Goal: Information Seeking & Learning: Learn about a topic

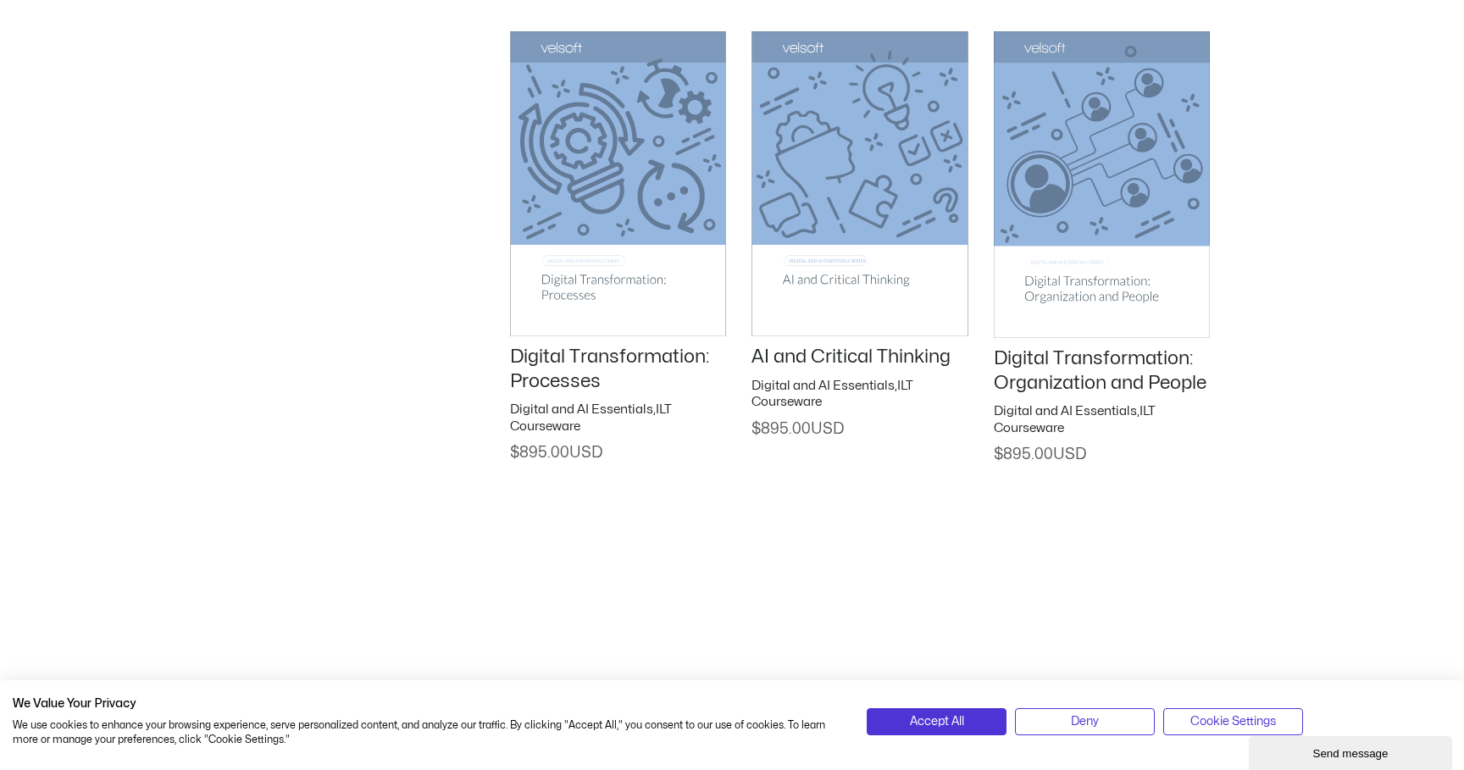
scroll to position [2806, 0]
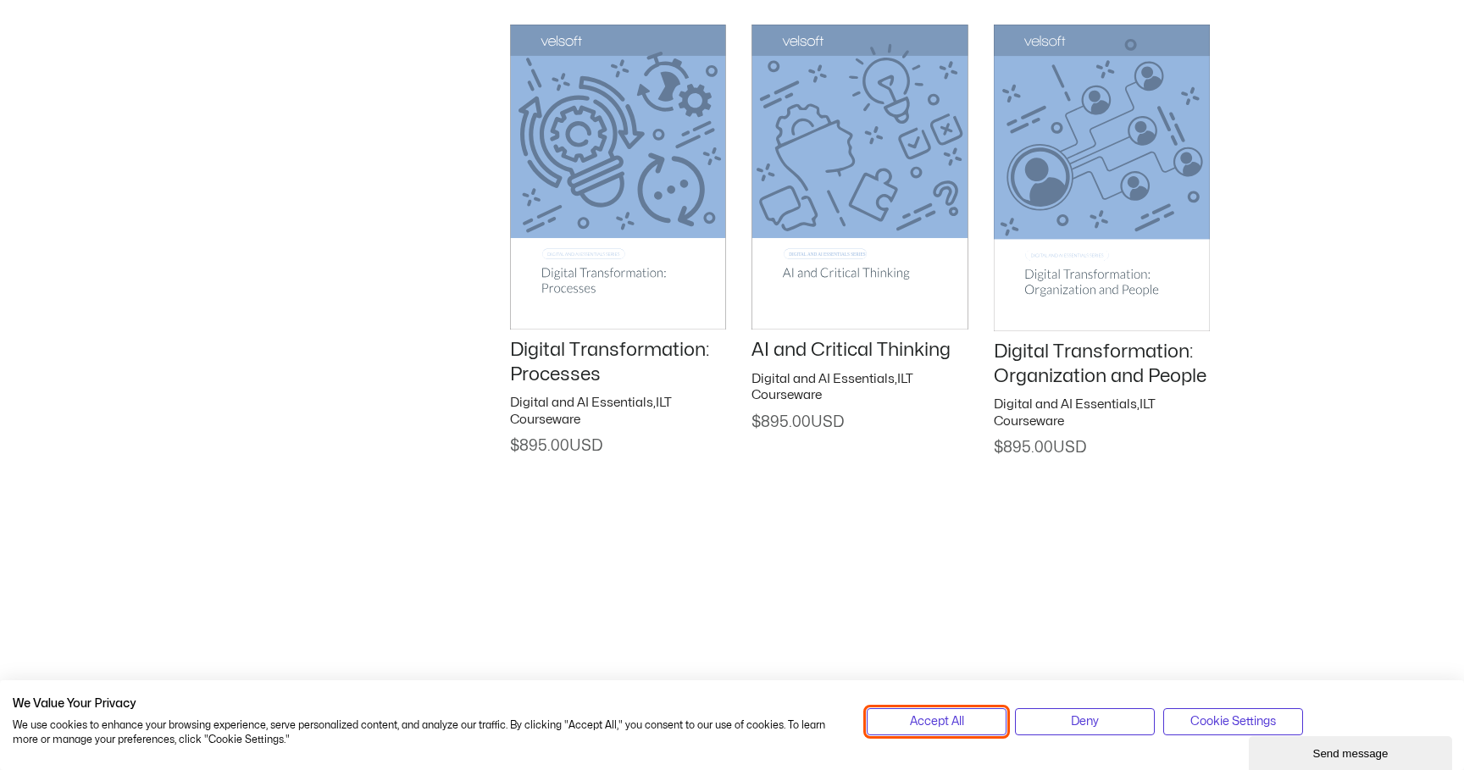
click at [977, 716] on button "Accept All" at bounding box center [937, 721] width 140 height 27
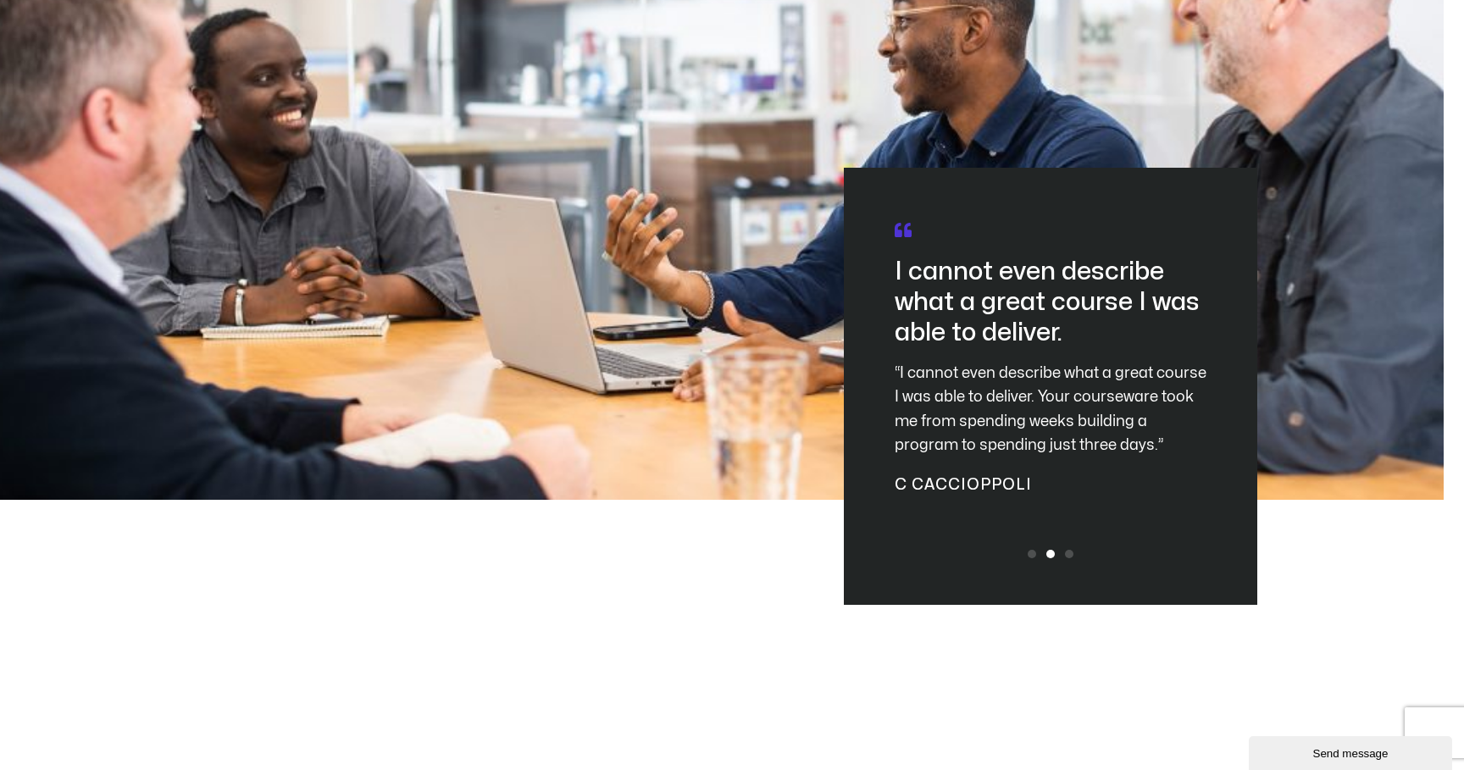
scroll to position [4801, 0]
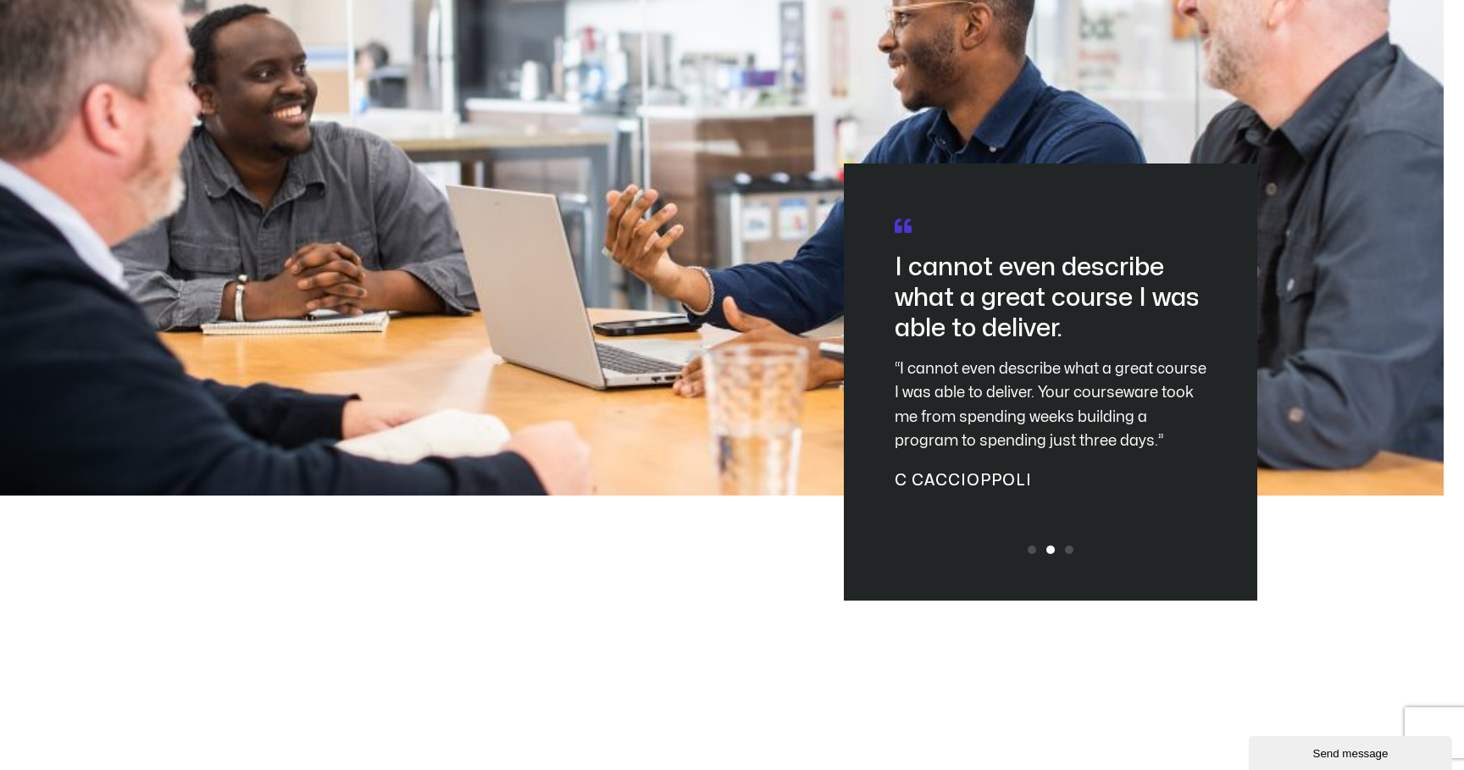
click at [1074, 546] on div at bounding box center [1051, 550] width 56 height 8
click at [1070, 546] on span "Go to slide 3" at bounding box center [1069, 550] width 8 height 8
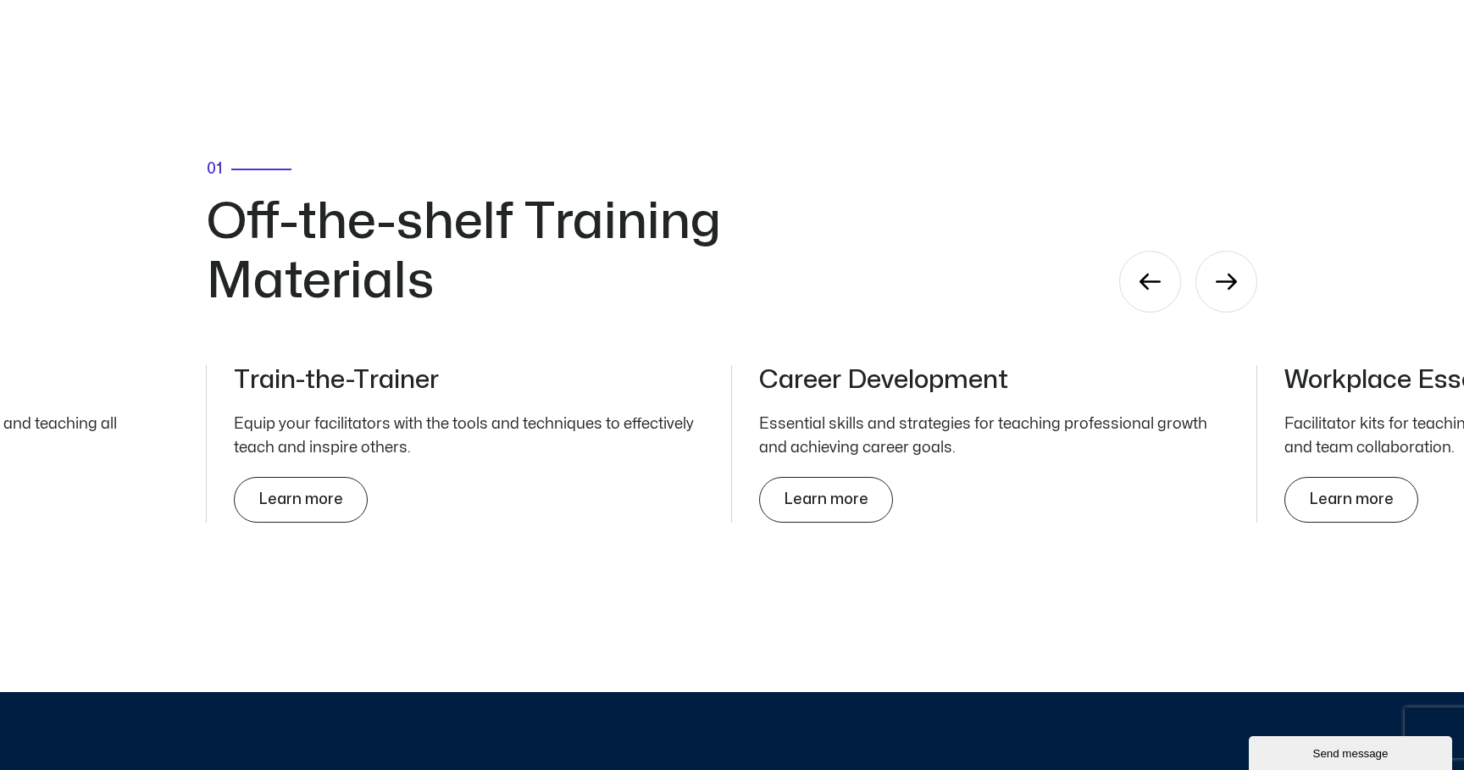
scroll to position [5404, 0]
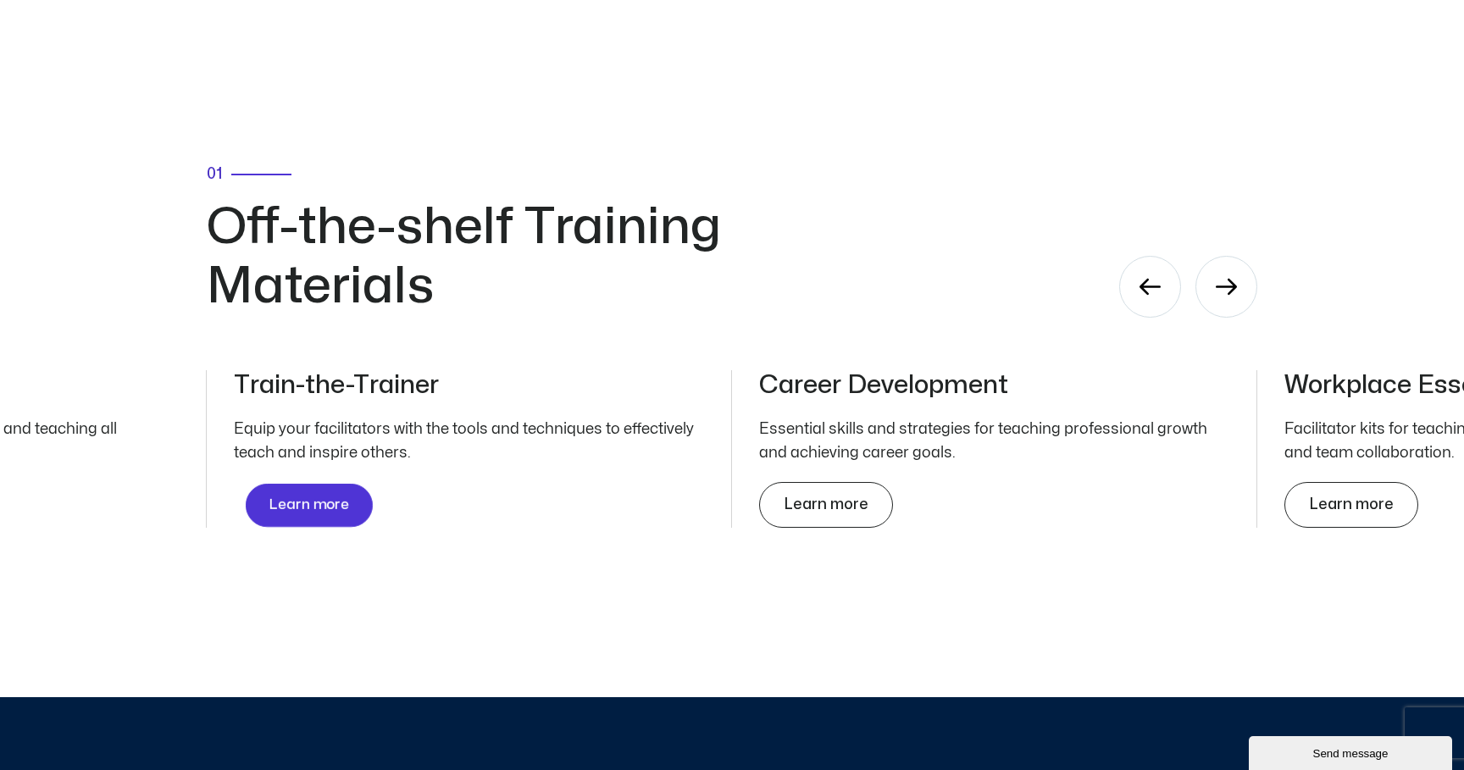
click at [320, 497] on span "Learn more" at bounding box center [309, 505] width 80 height 16
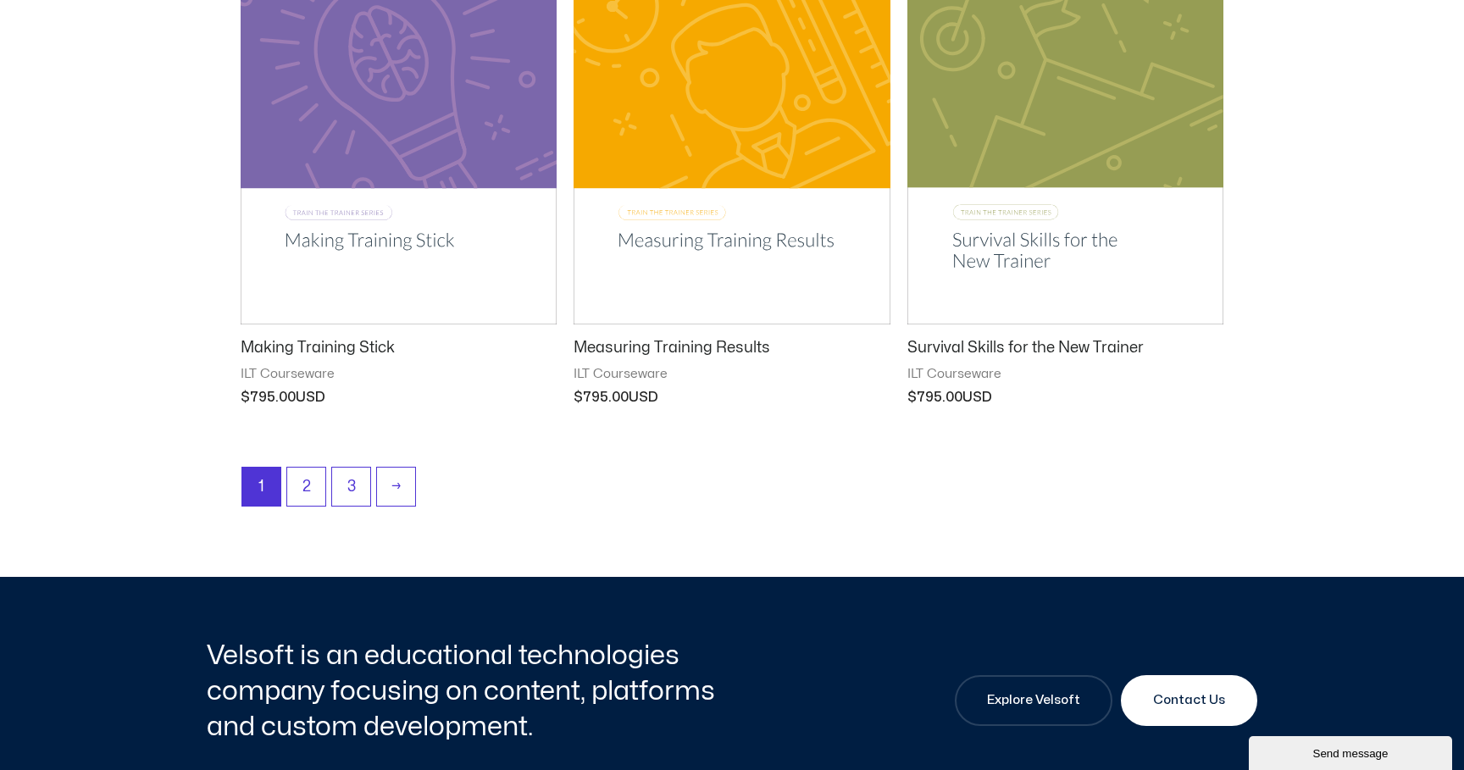
scroll to position [2160, 0]
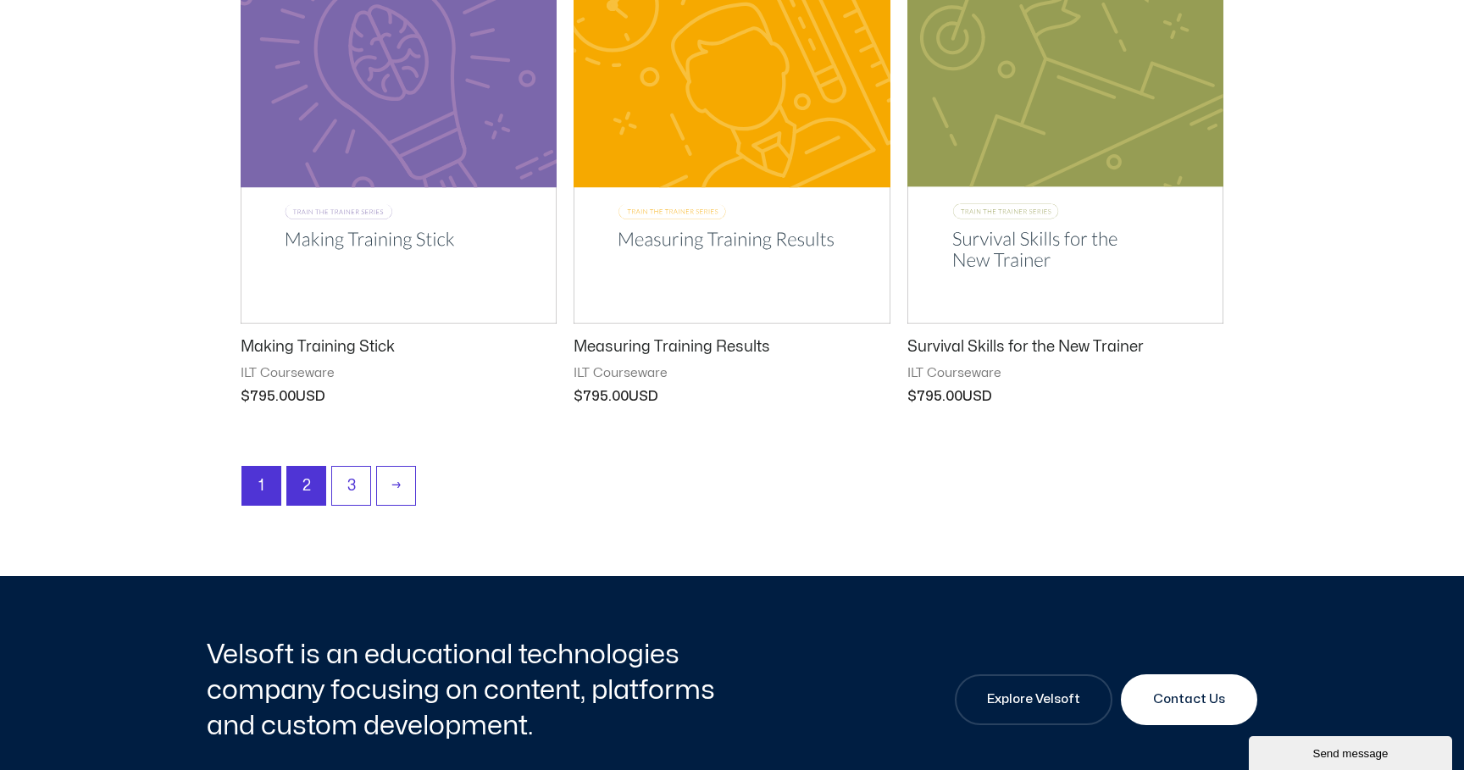
click at [302, 483] on link "2" at bounding box center [306, 486] width 38 height 38
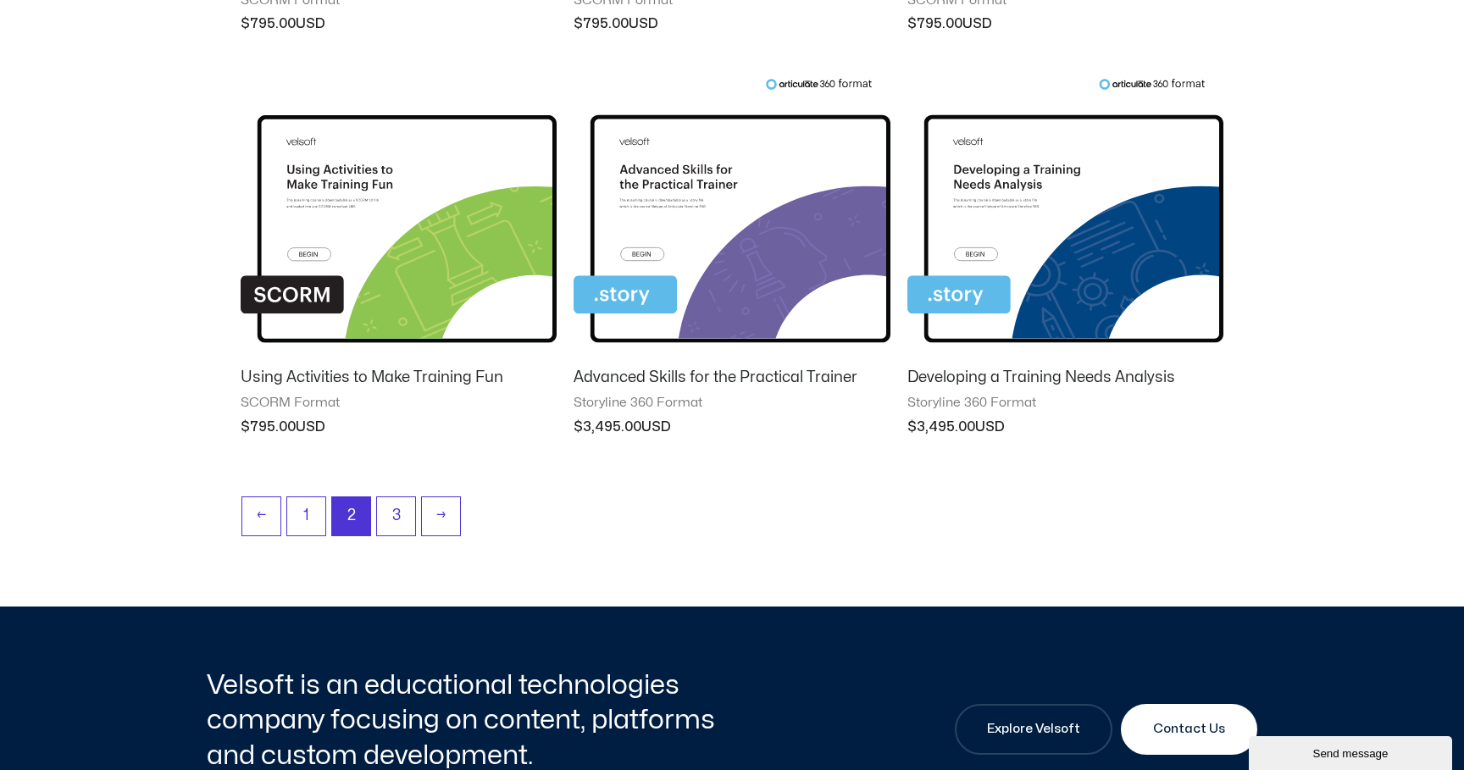
scroll to position [1611, 0]
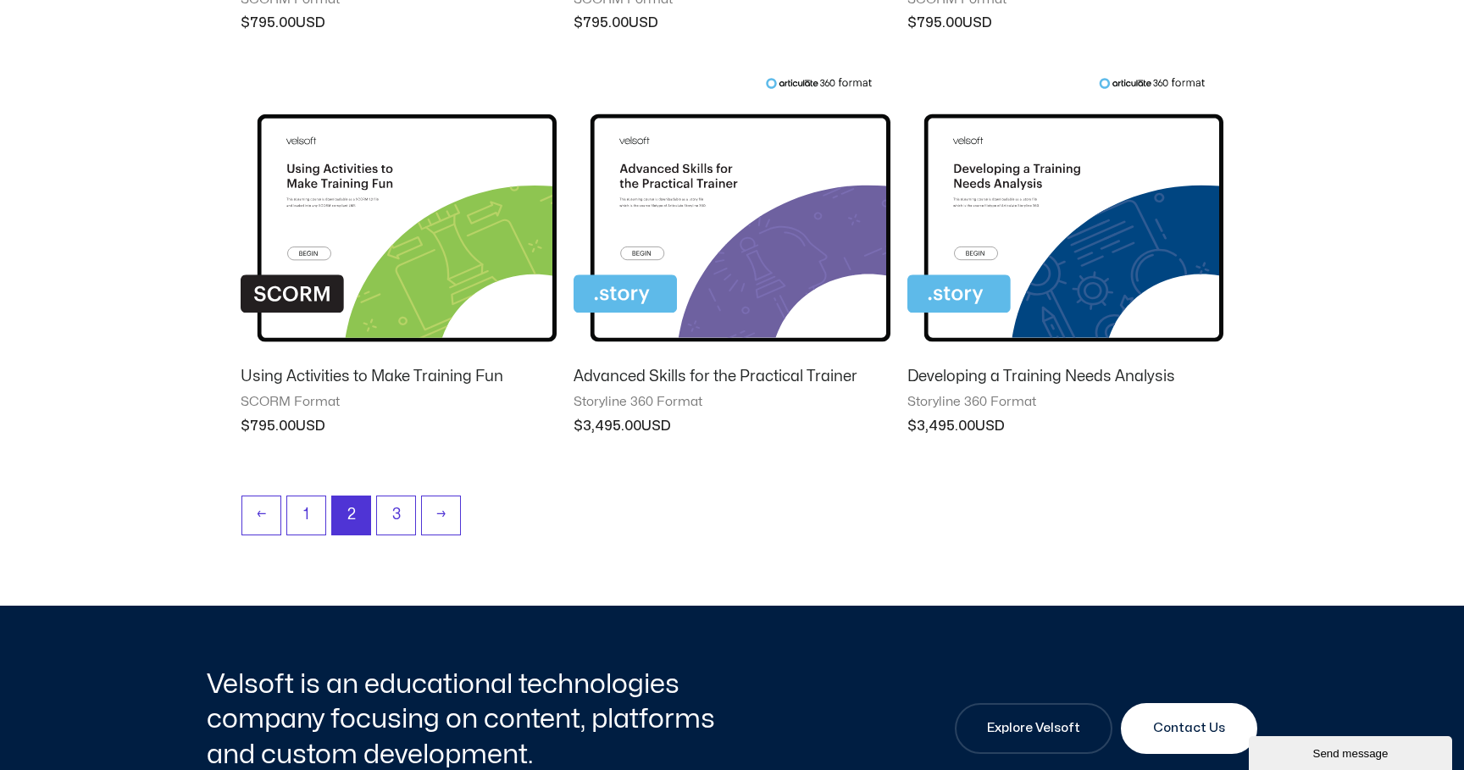
click at [762, 275] on img at bounding box center [732, 214] width 316 height 275
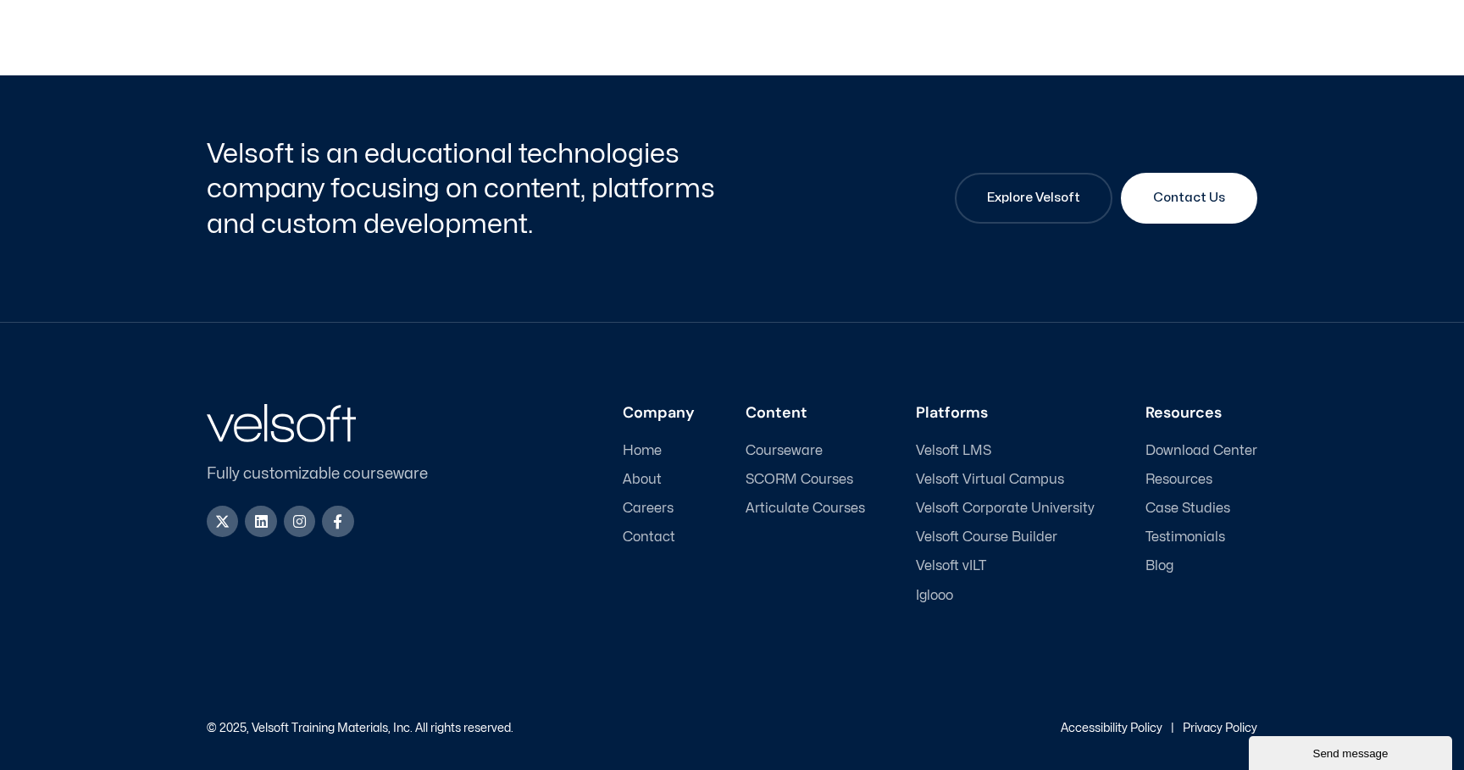
scroll to position [1500, 0]
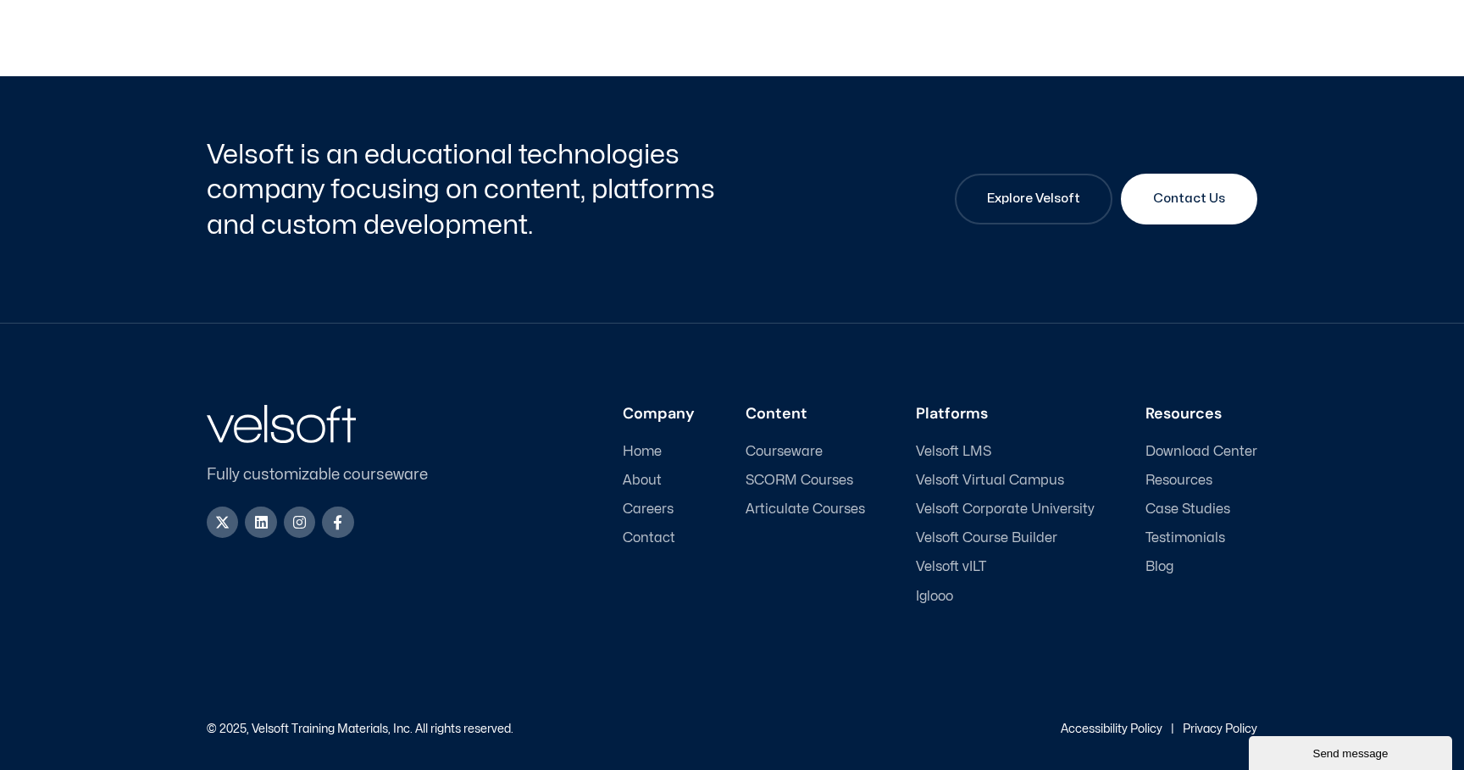
click at [649, 477] on span "About" at bounding box center [642, 481] width 39 height 16
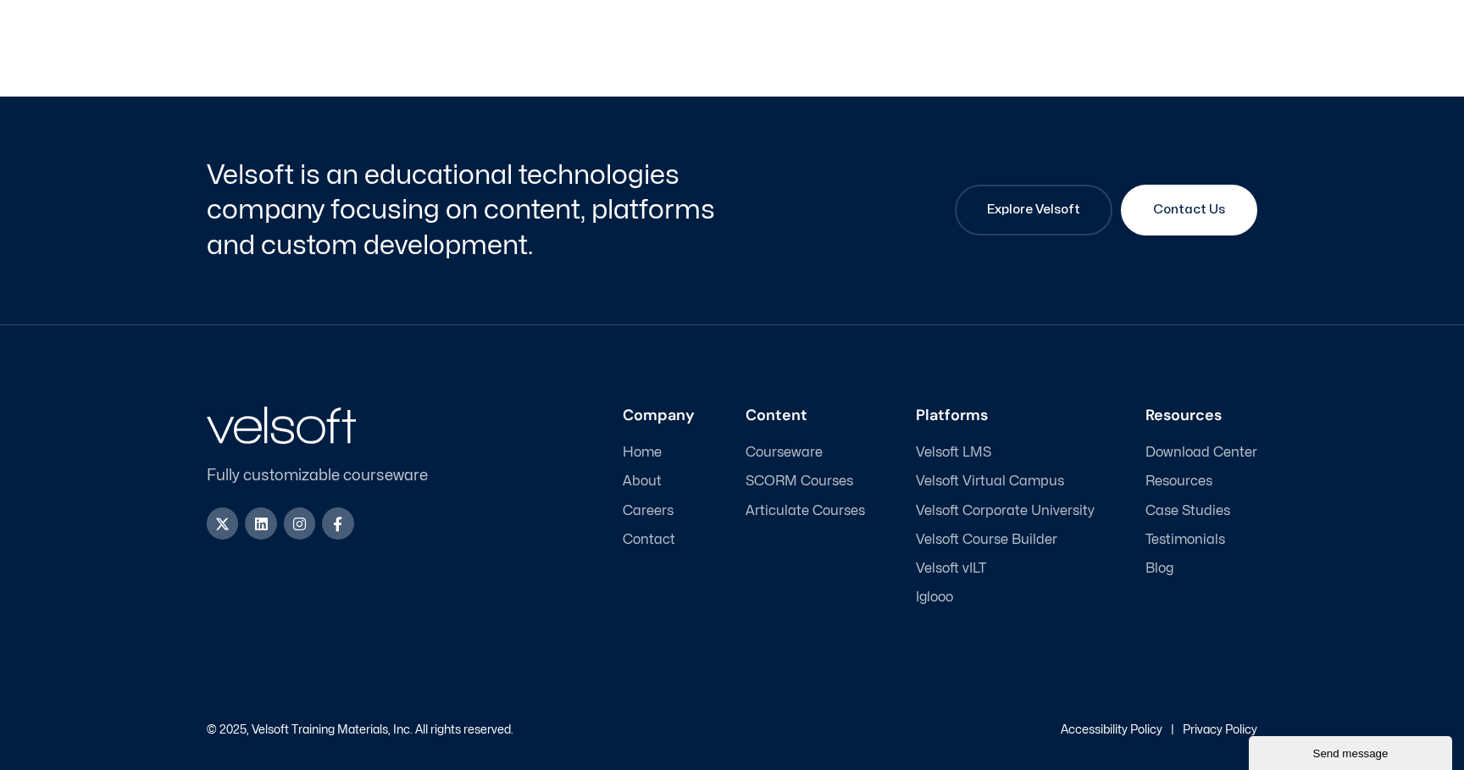
scroll to position [5594, 0]
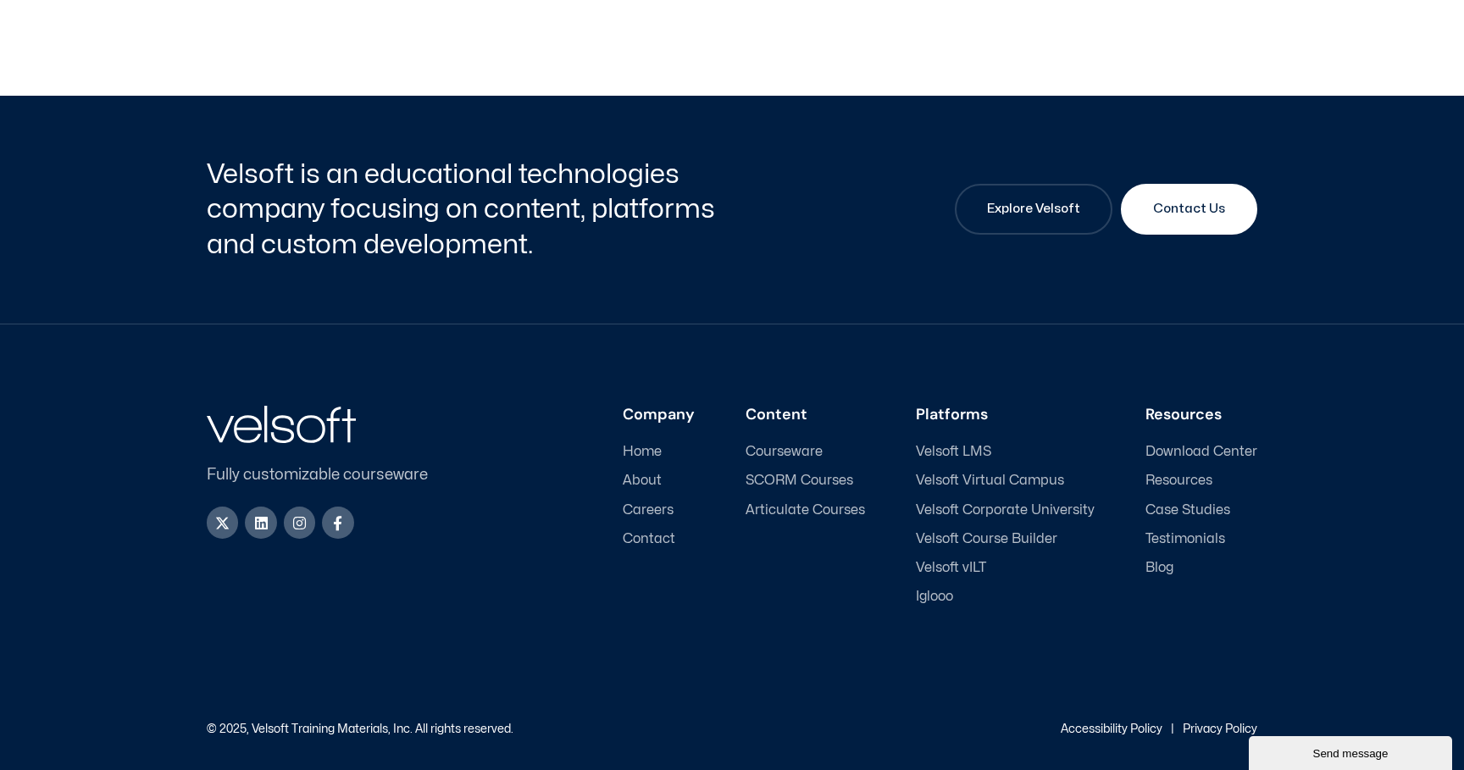
click at [655, 460] on span "Home" at bounding box center [642, 452] width 39 height 16
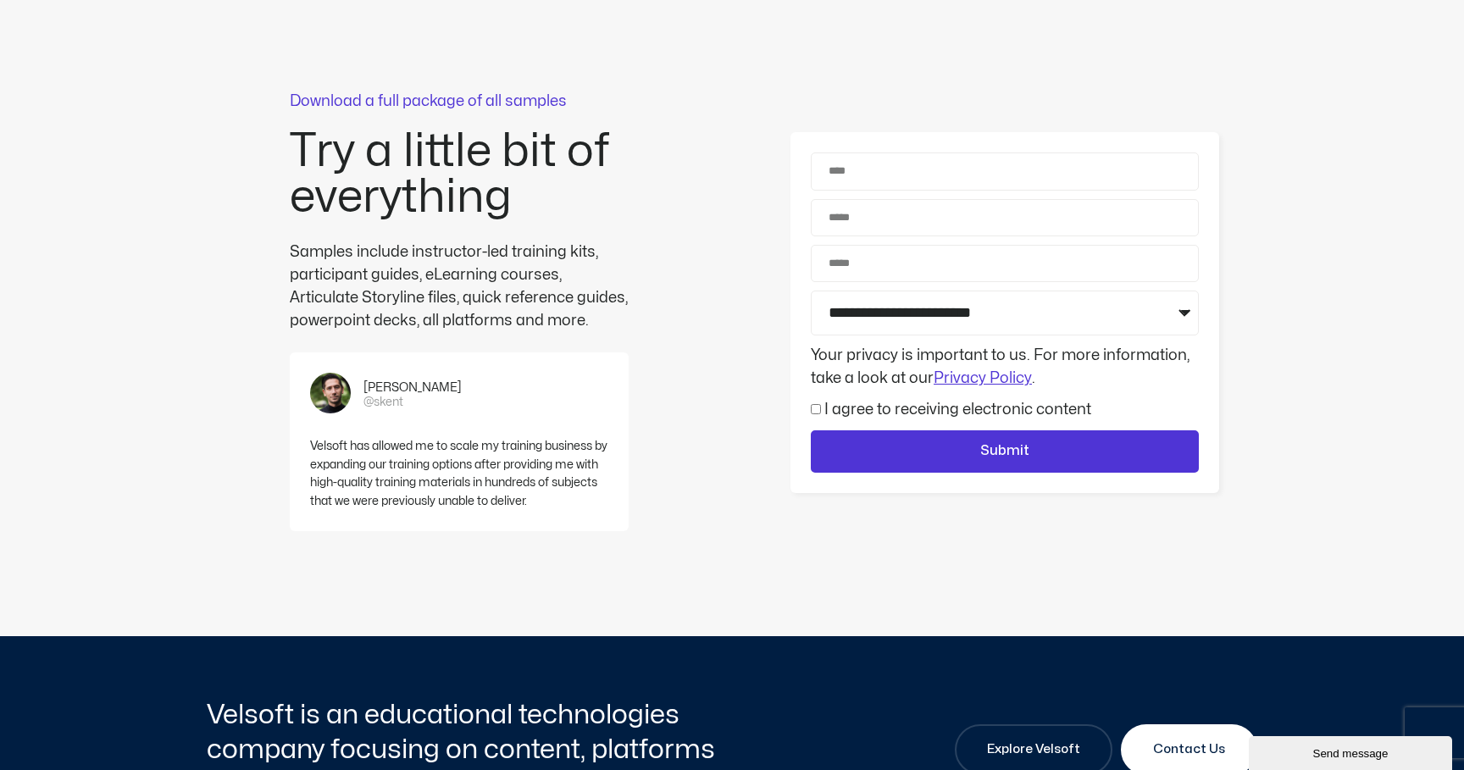
scroll to position [4449, 0]
